Goal: Task Accomplishment & Management: Manage account settings

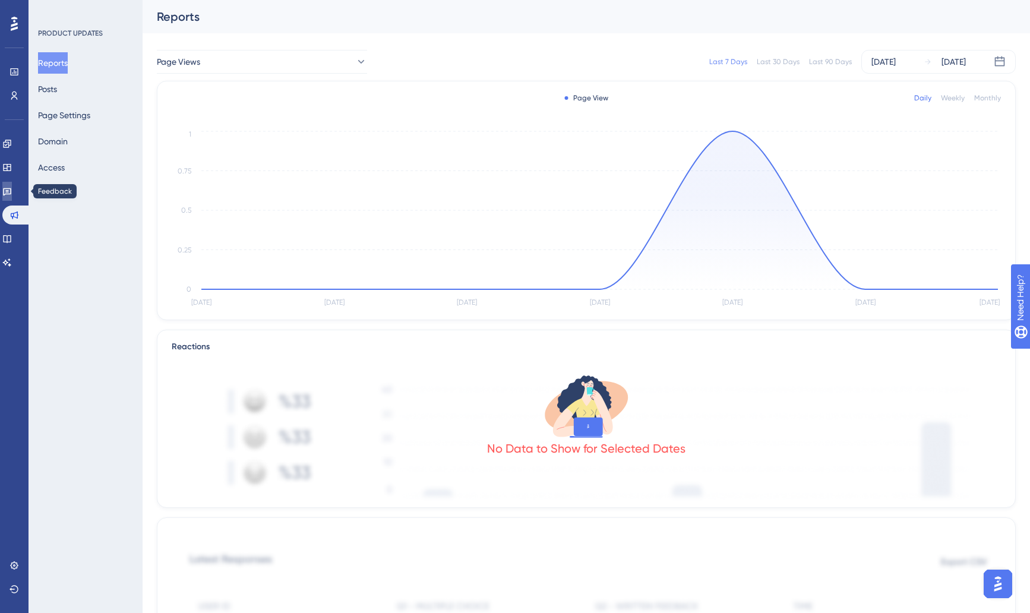
click at [12, 191] on icon at bounding box center [7, 192] width 10 height 10
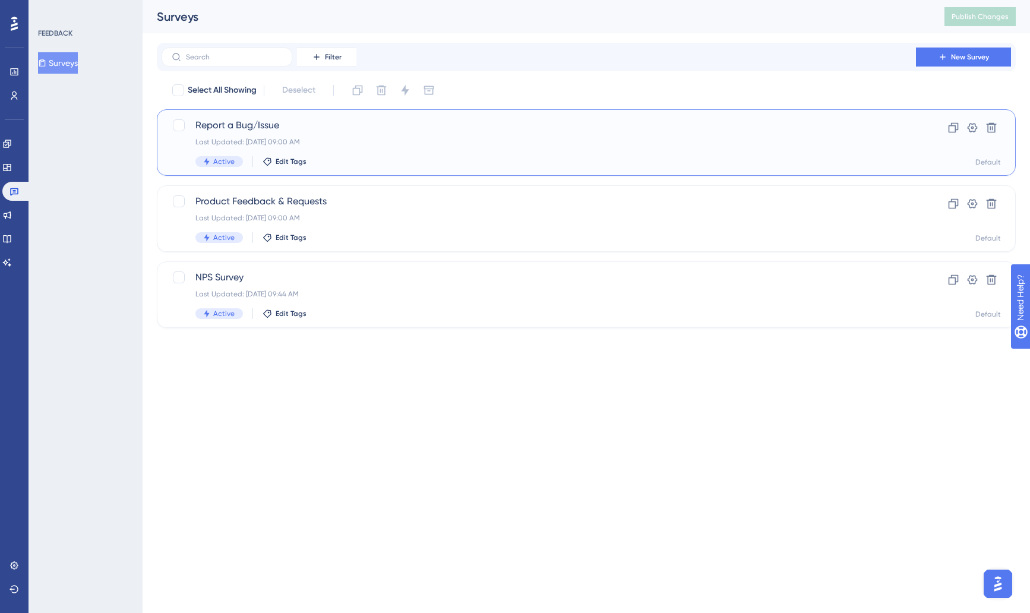
click at [406, 157] on div "Active Edit Tags" at bounding box center [538, 161] width 687 height 11
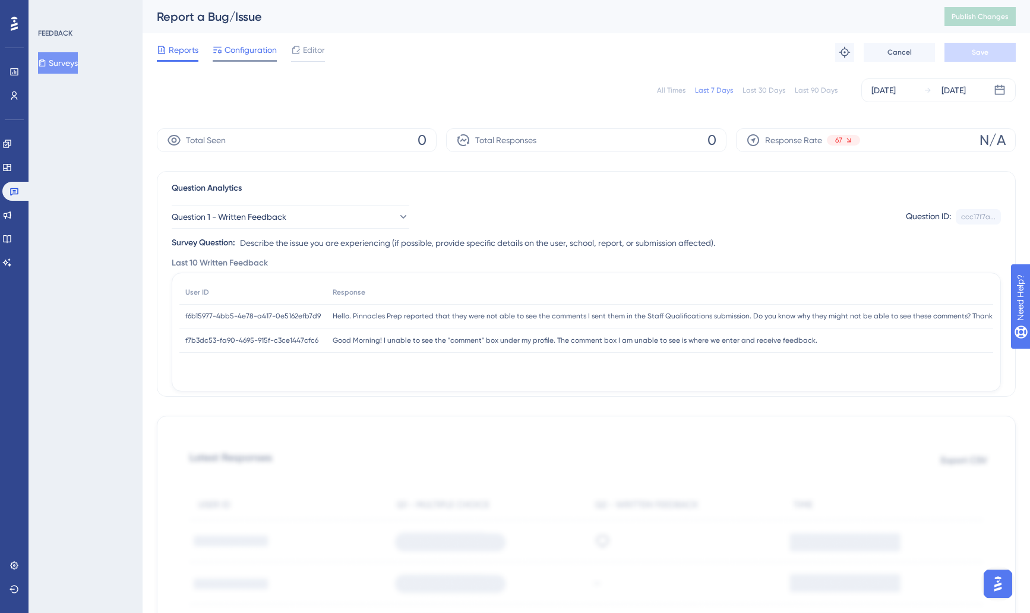
click at [236, 58] on div "Configuration" at bounding box center [245, 52] width 64 height 19
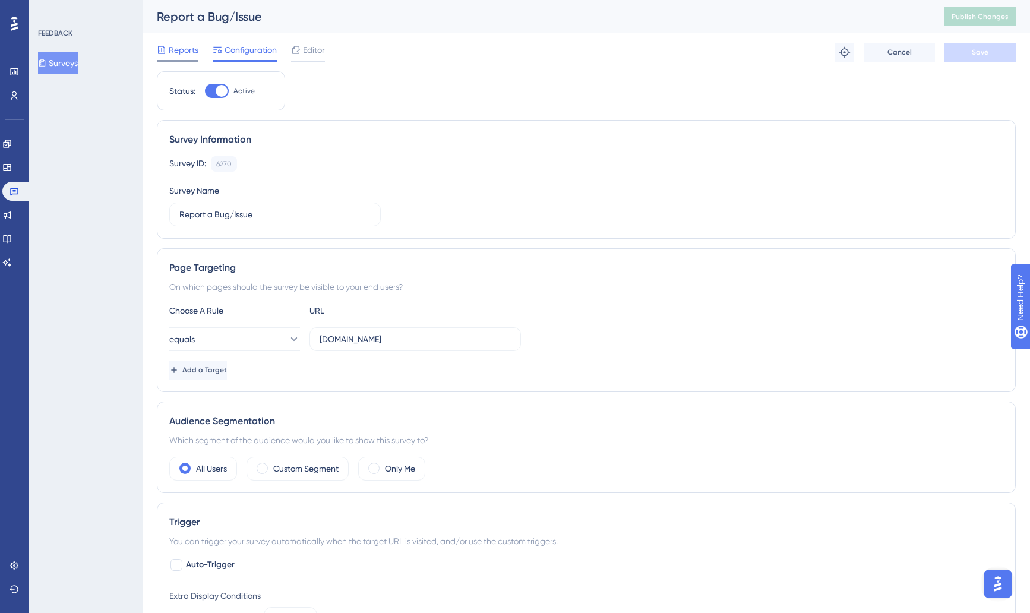
click at [175, 49] on span "Reports" at bounding box center [184, 50] width 30 height 14
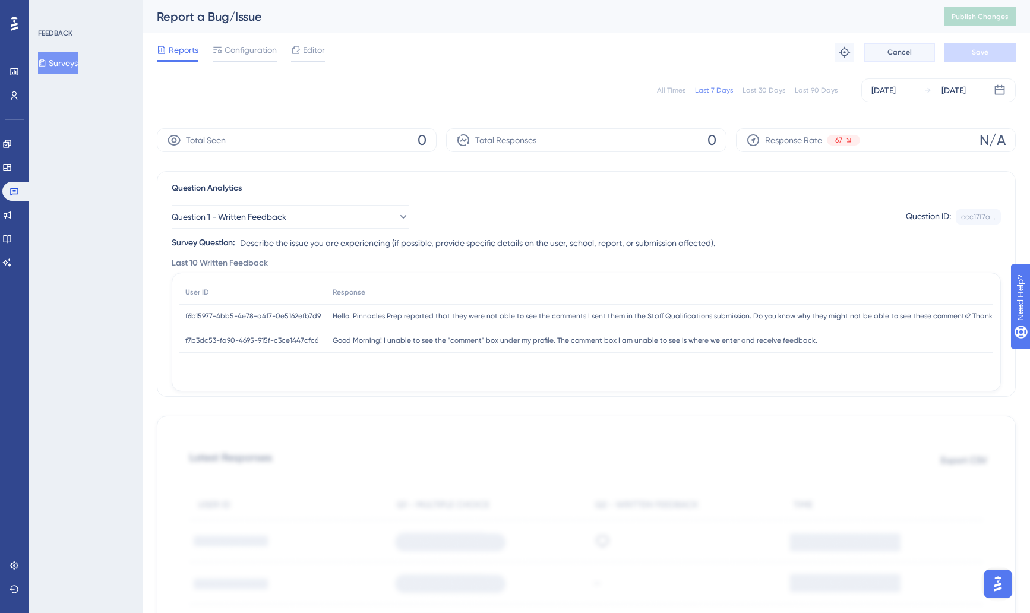
click at [882, 52] on button "Cancel" at bounding box center [899, 52] width 71 height 19
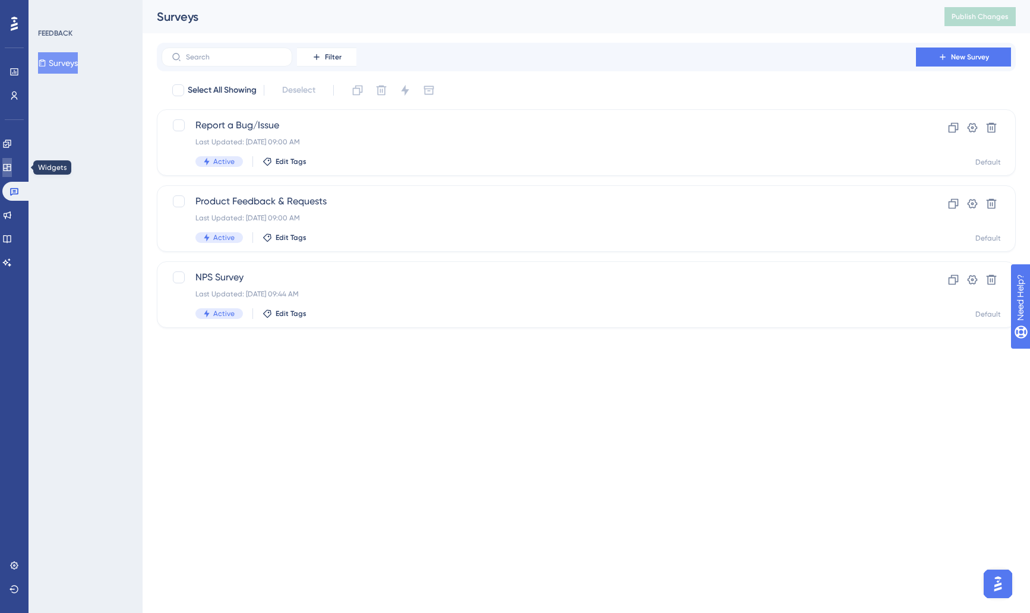
click at [9, 171] on icon at bounding box center [7, 168] width 10 height 10
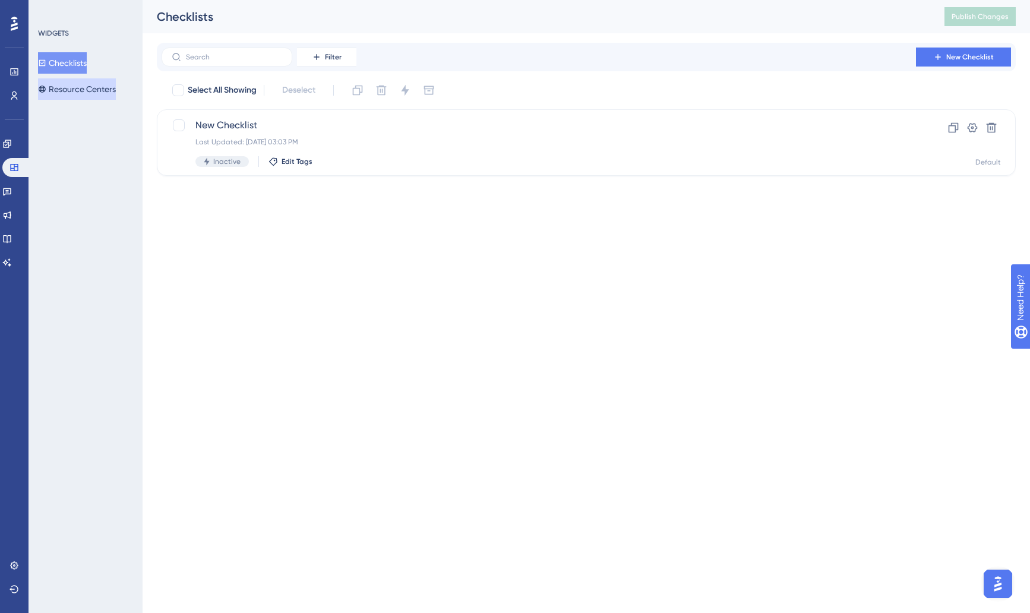
click at [114, 91] on button "Resource Centers" at bounding box center [77, 88] width 78 height 21
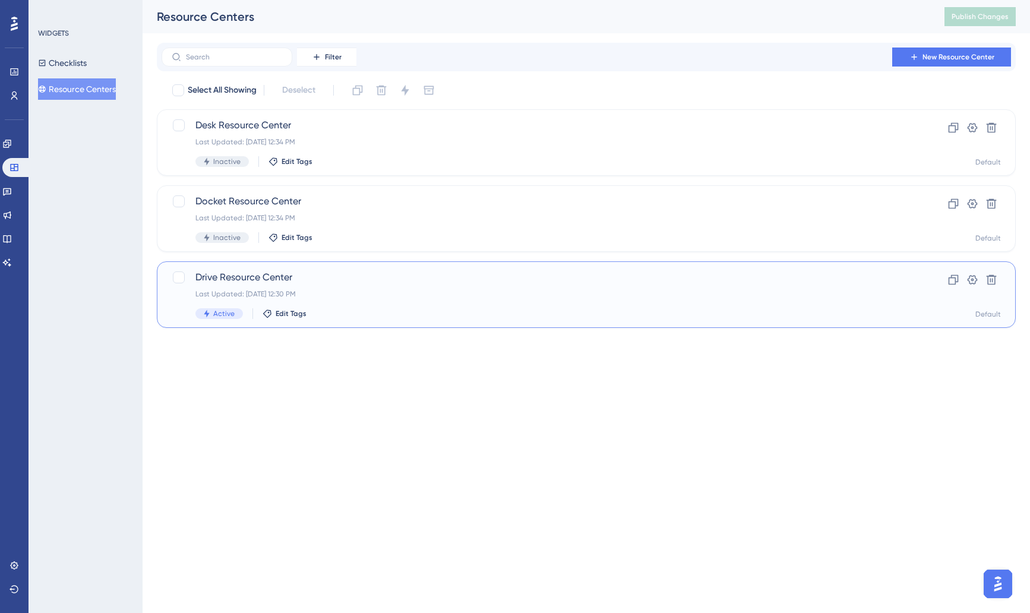
click at [418, 284] on span "Drive Resource Center" at bounding box center [538, 277] width 687 height 14
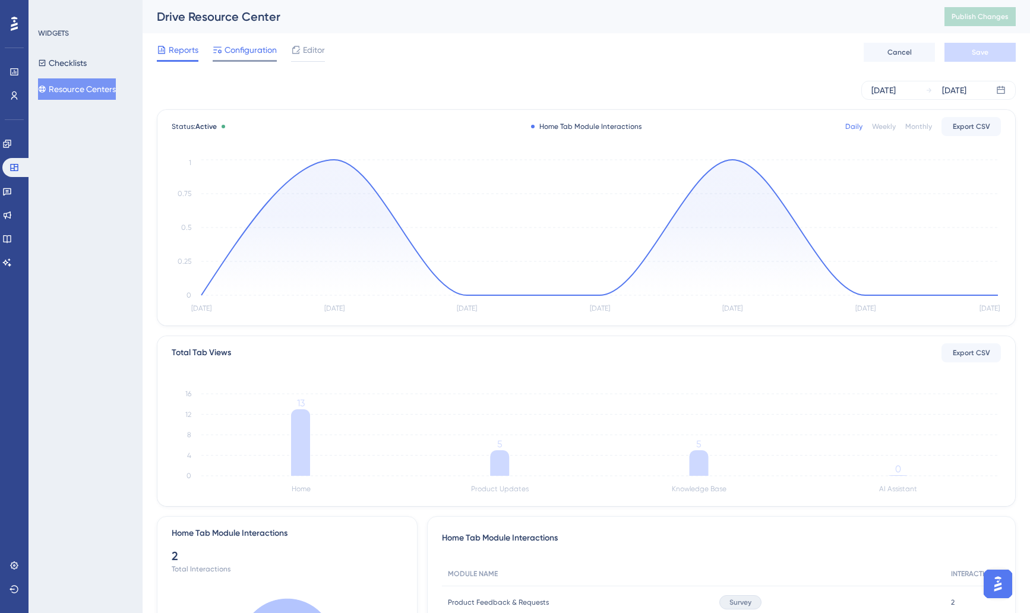
click at [241, 52] on span "Configuration" at bounding box center [251, 50] width 52 height 14
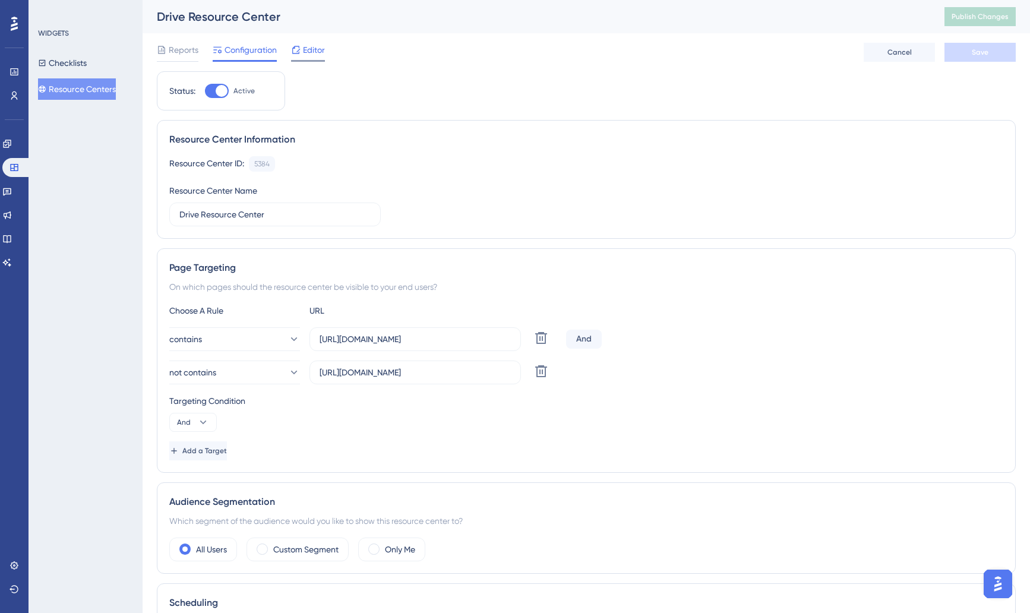
click at [304, 47] on span "Editor" at bounding box center [314, 50] width 22 height 14
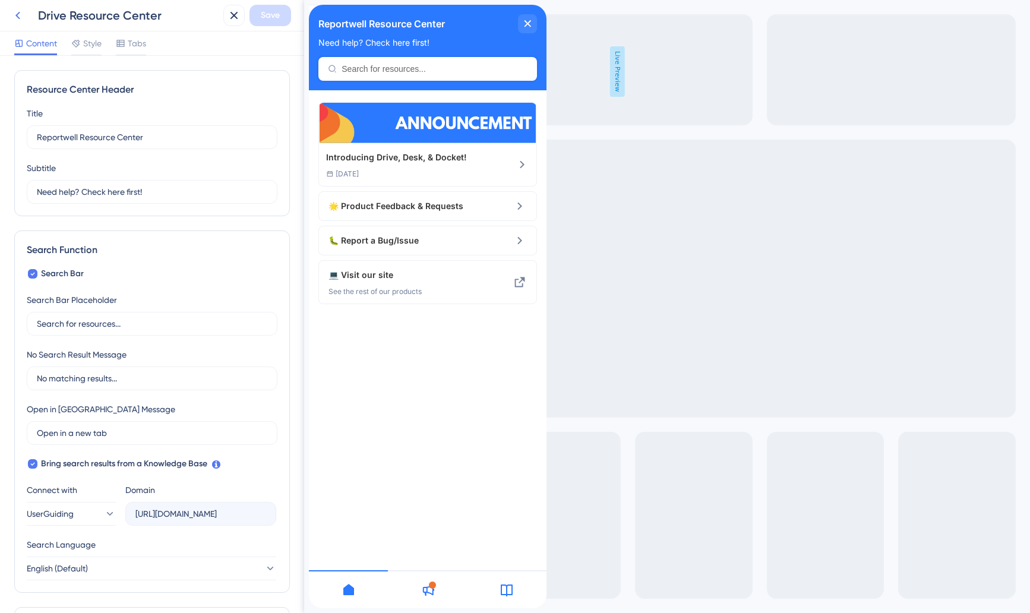
click at [24, 15] on icon at bounding box center [18, 15] width 14 height 14
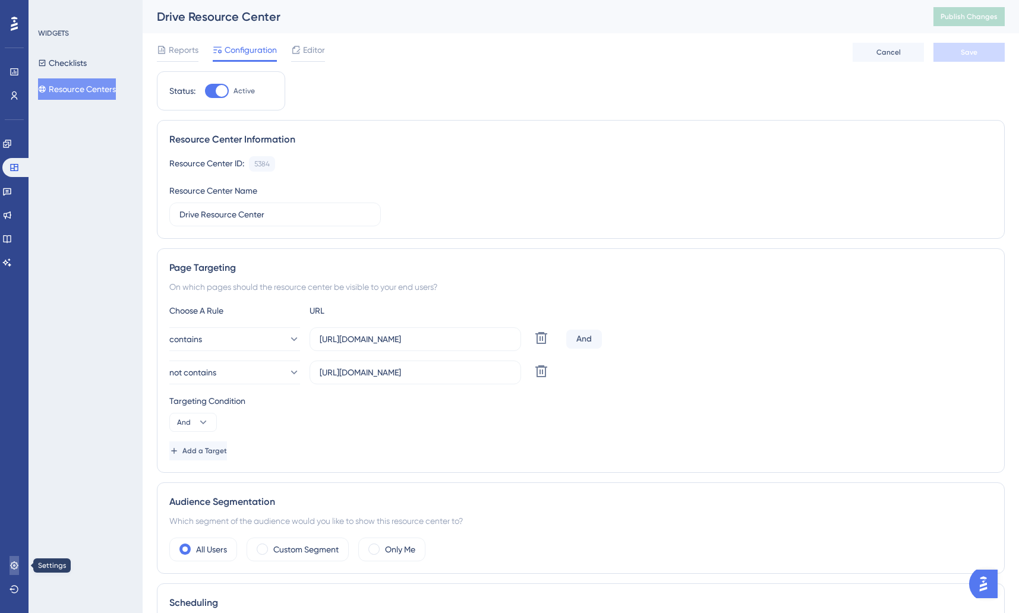
click at [12, 568] on icon at bounding box center [14, 565] width 8 height 8
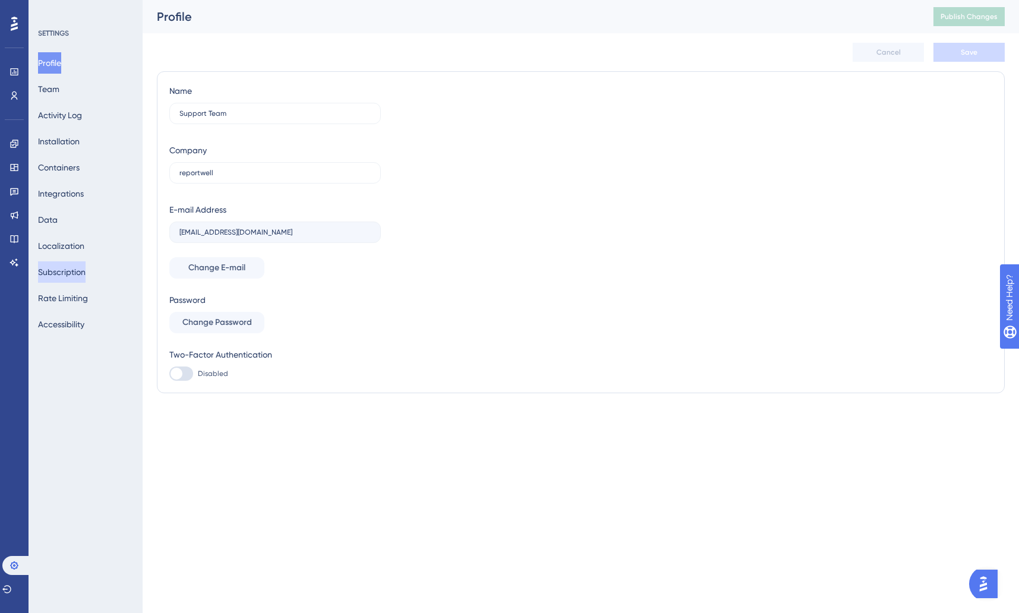
click at [65, 279] on button "Subscription" at bounding box center [62, 271] width 48 height 21
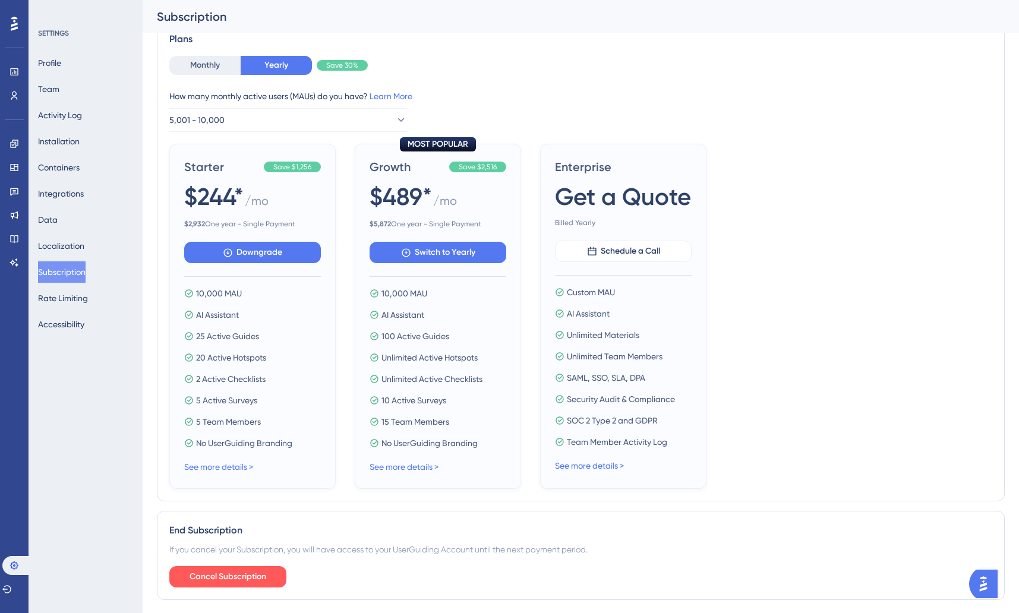
scroll to position [358, 0]
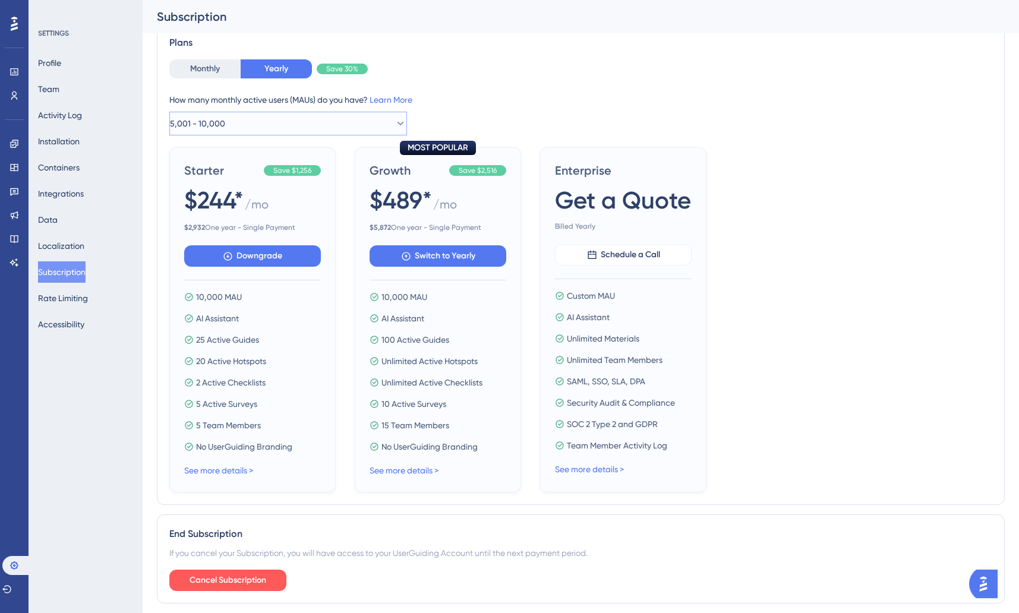
click at [255, 122] on button "5,001 - 10,000" at bounding box center [288, 124] width 238 height 24
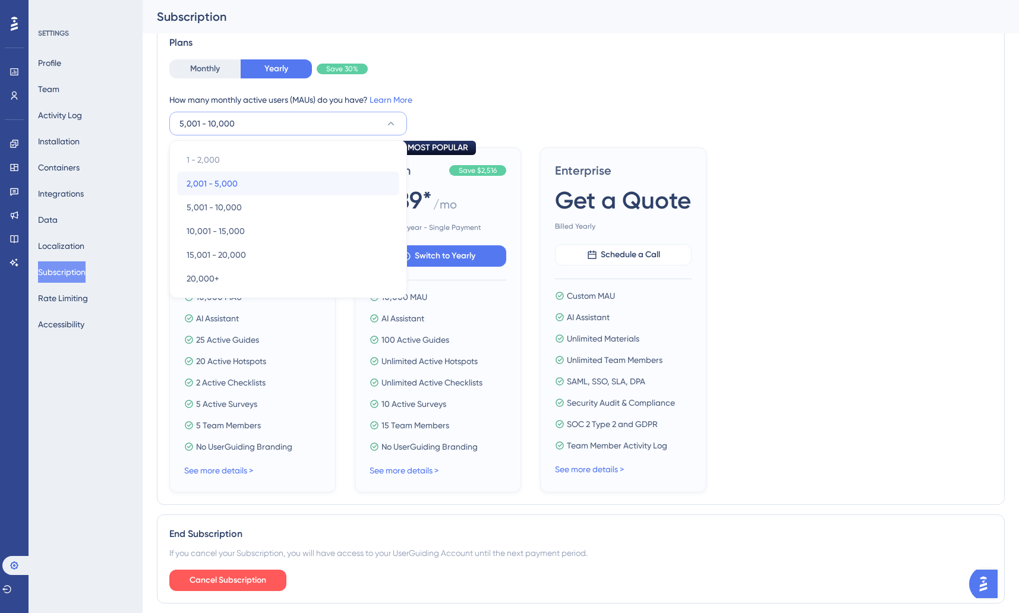
click at [223, 190] on span "2,001 - 5,000" at bounding box center [212, 183] width 51 height 14
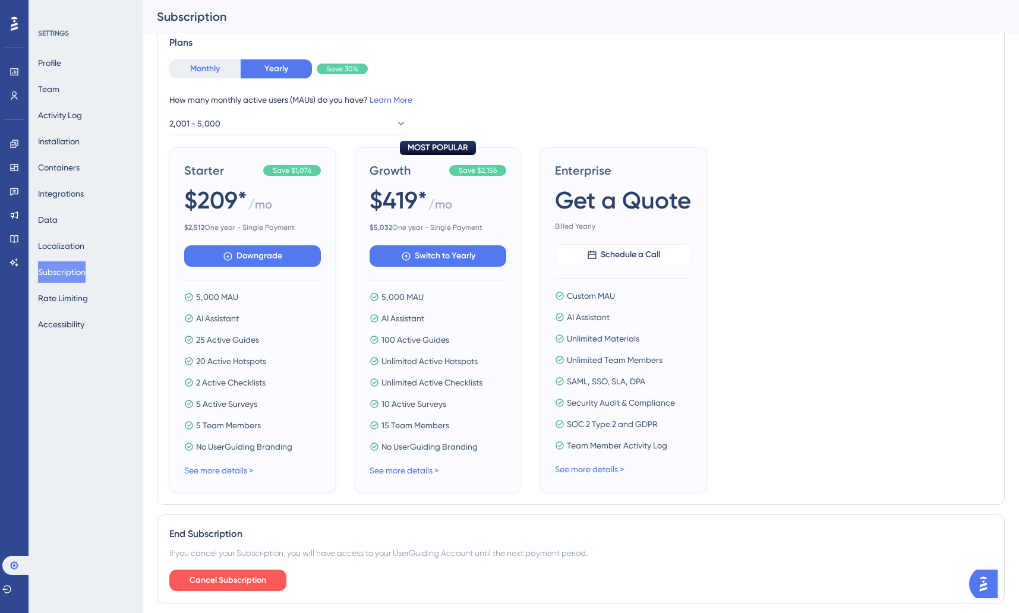
drag, startPoint x: 223, startPoint y: 69, endPoint x: 229, endPoint y: 74, distance: 8.0
click at [224, 69] on button "Monthly" at bounding box center [204, 68] width 71 height 19
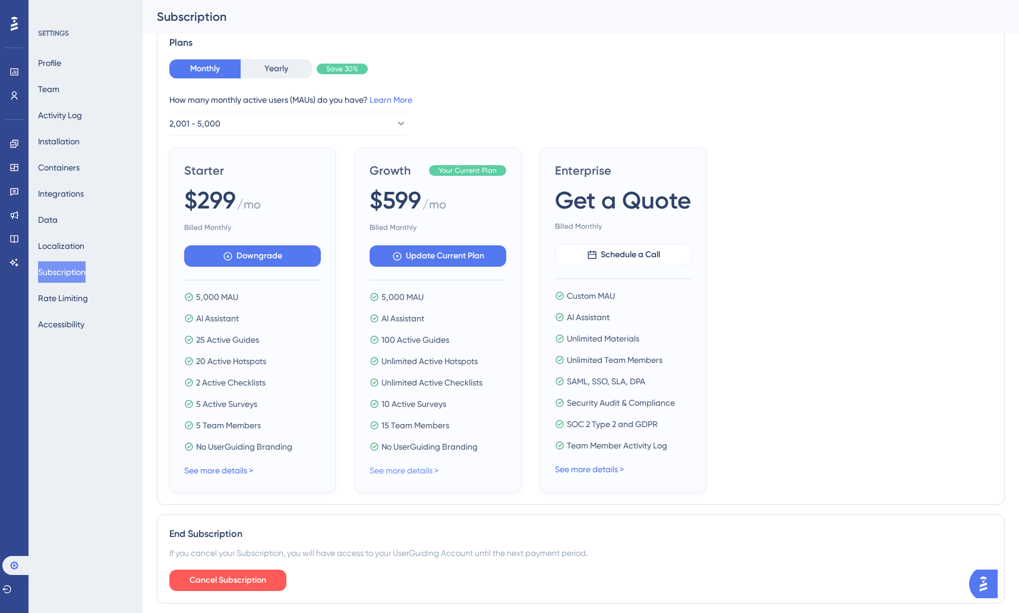
click at [400, 470] on link "See more details >" at bounding box center [403, 471] width 69 height 10
